Goal: Task Accomplishment & Management: Manage account settings

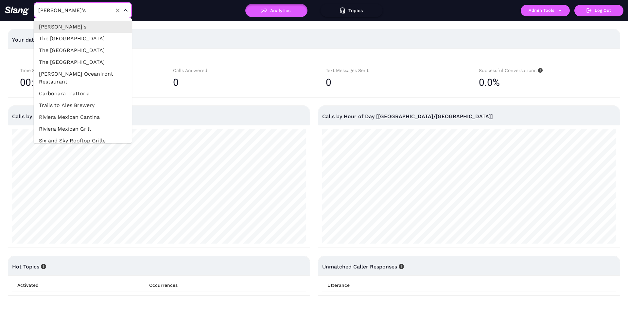
type input "Giselle Miami"
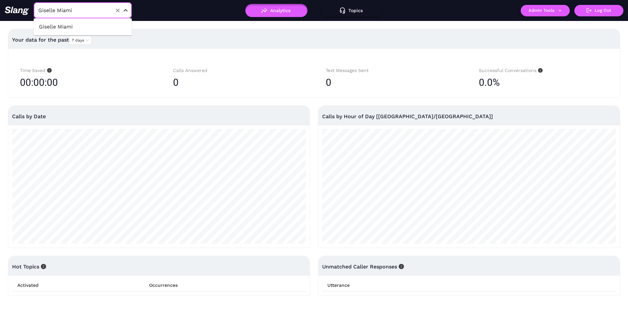
click at [63, 28] on li "Giselle Miami" at bounding box center [83, 27] width 98 height 12
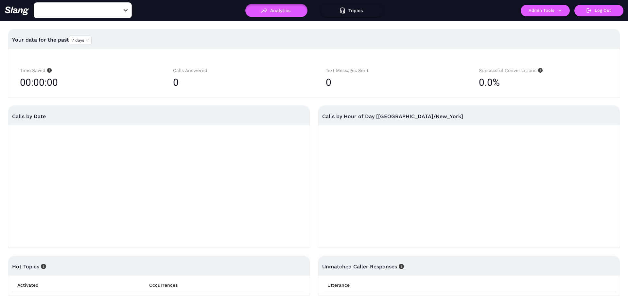
type input "Giselle Miami"
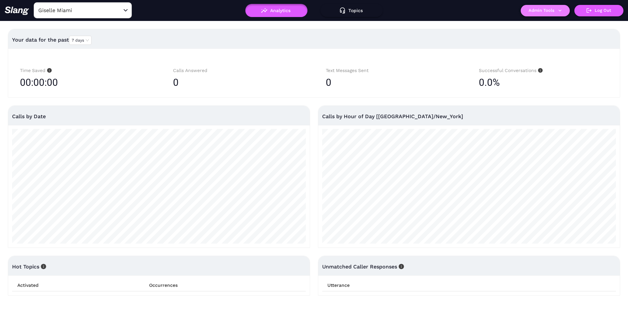
click at [540, 8] on button "Admin Tools" at bounding box center [545, 10] width 49 height 11
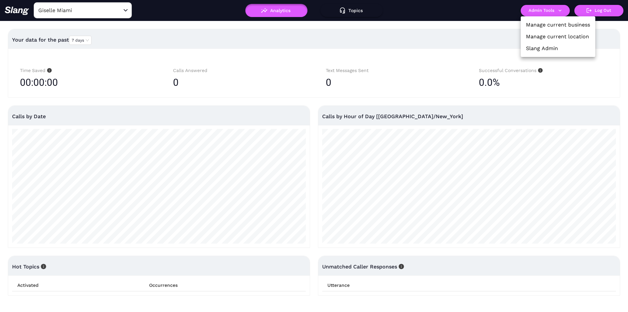
click at [539, 26] on link "Manage current business" at bounding box center [558, 25] width 64 height 8
